Goal: Information Seeking & Learning: Learn about a topic

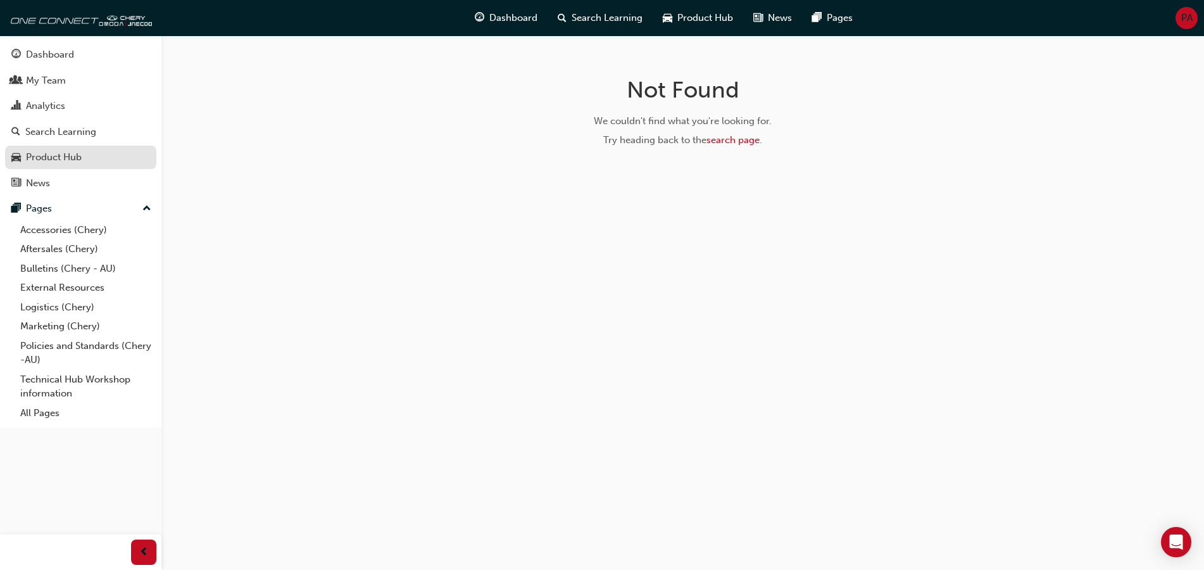
click at [72, 158] on div "Product Hub" at bounding box center [54, 157] width 56 height 15
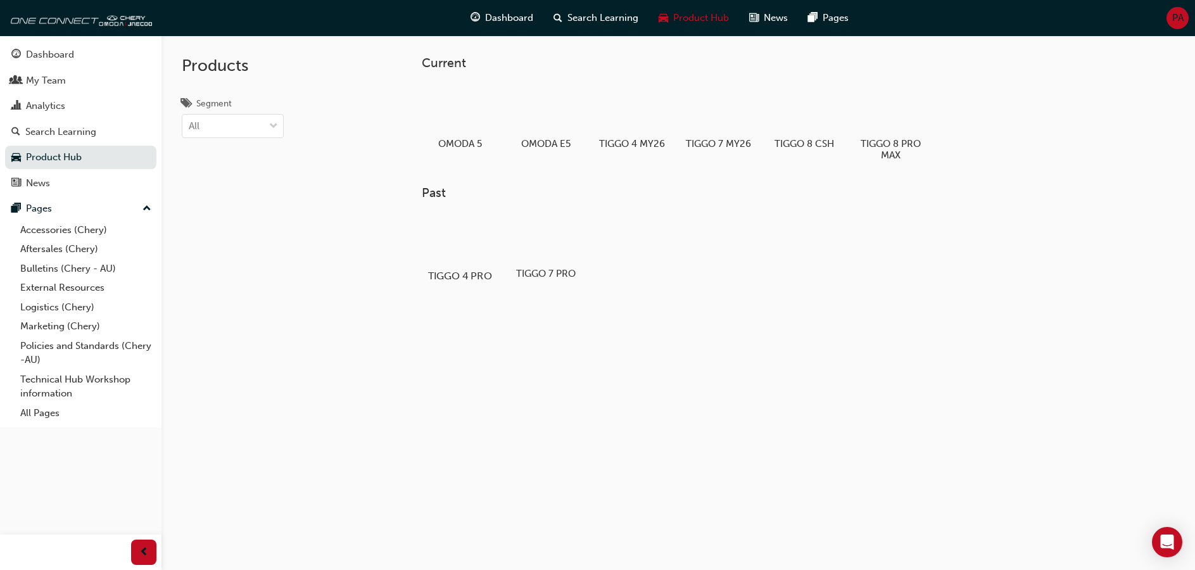
click at [463, 234] on div at bounding box center [460, 238] width 70 height 51
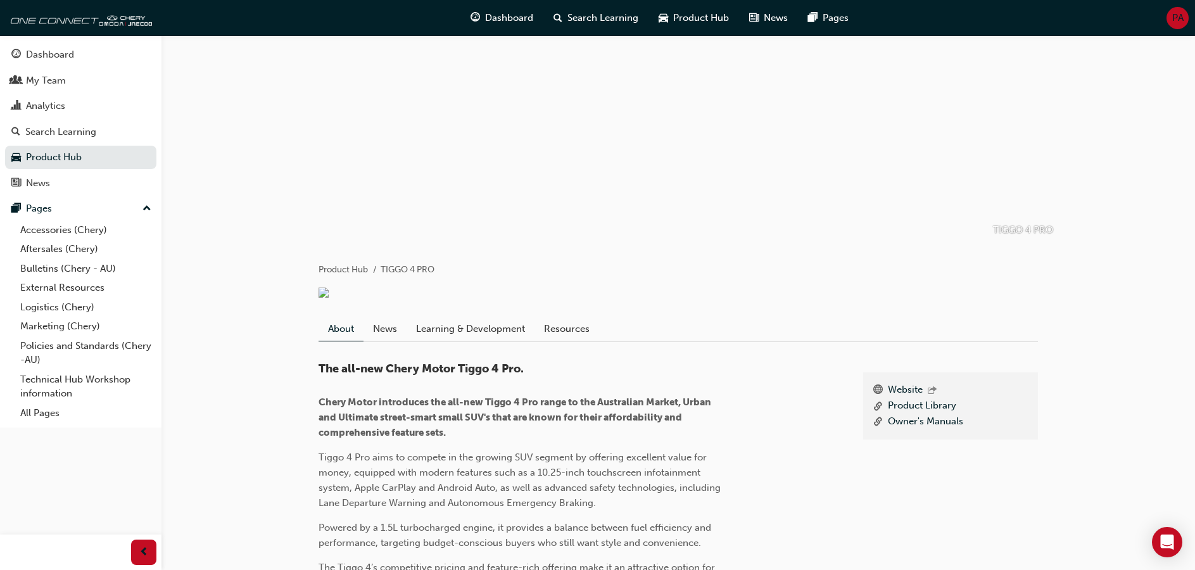
scroll to position [63, 0]
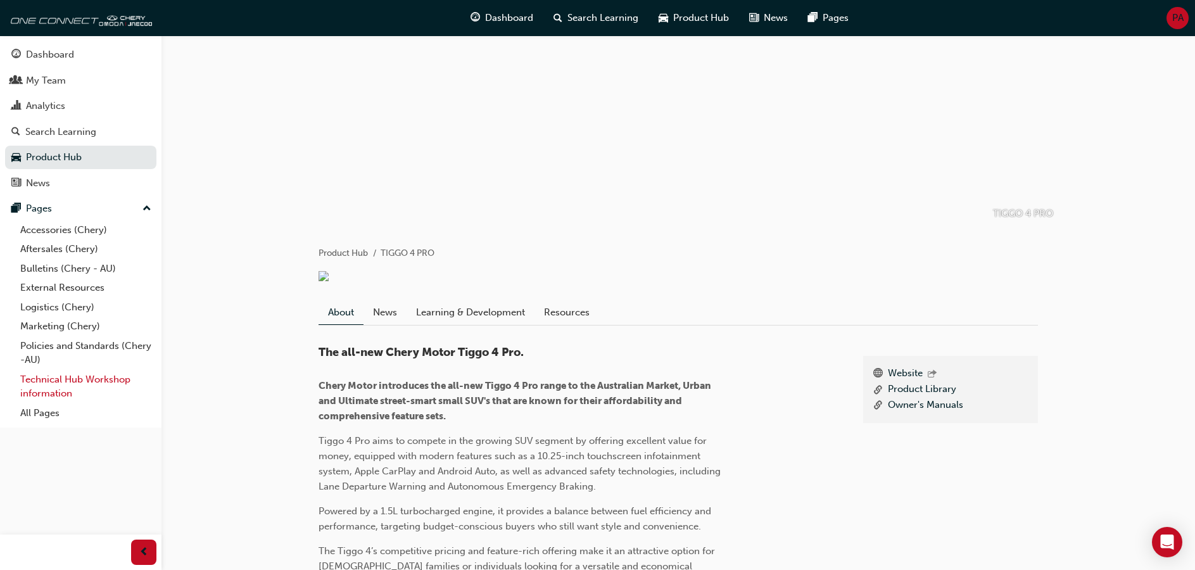
click at [92, 381] on link "Technical Hub Workshop information" at bounding box center [85, 387] width 141 height 34
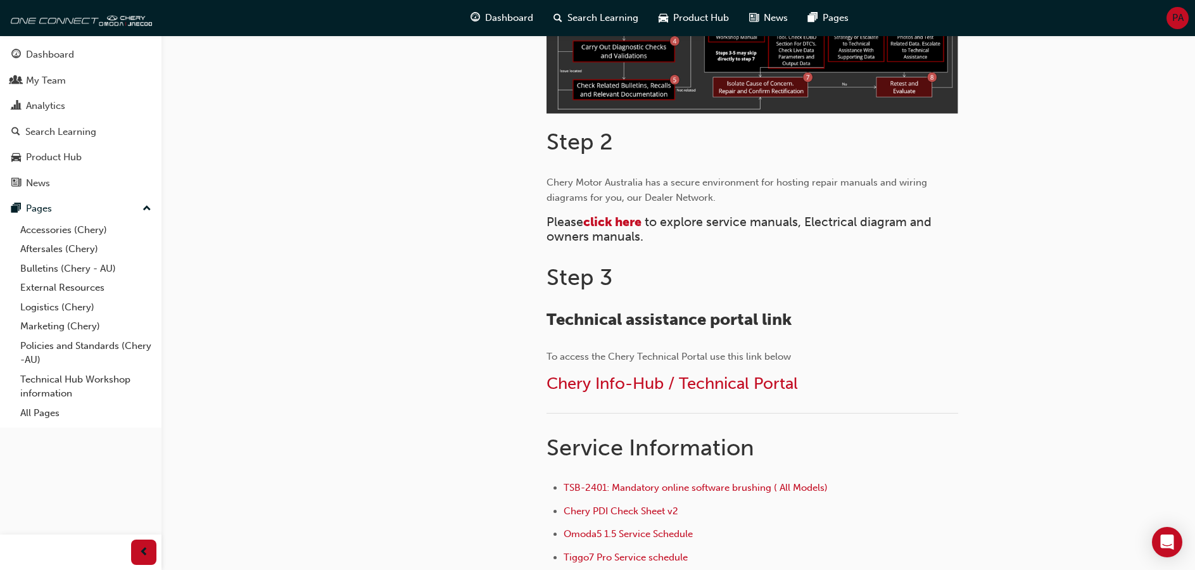
scroll to position [443, 0]
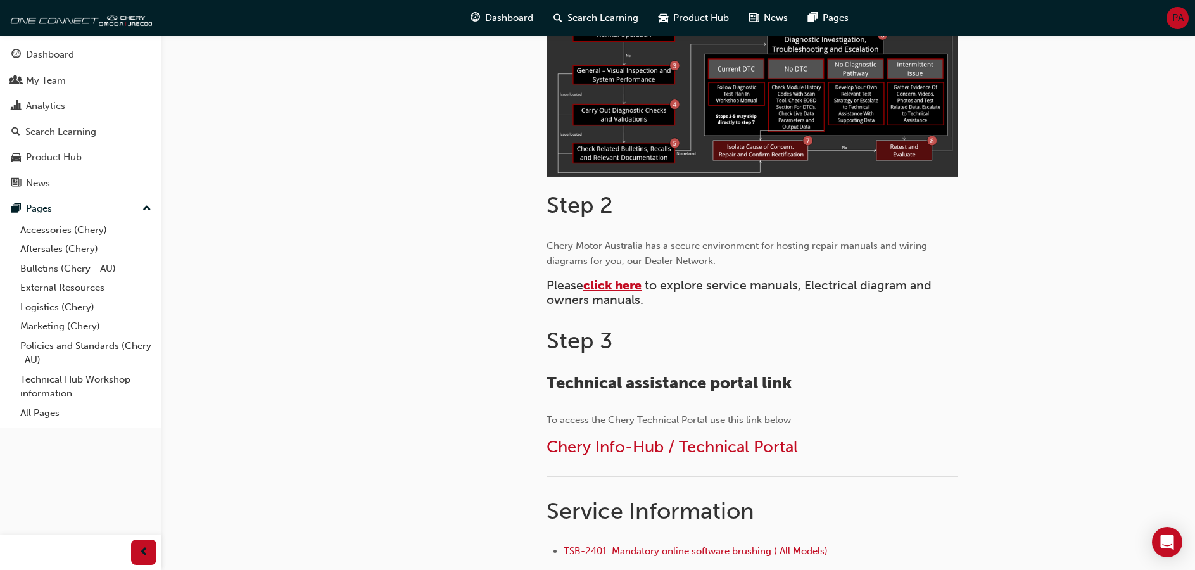
click at [608, 287] on span "click here" at bounding box center [612, 285] width 58 height 15
